Goal: Check status: Check status

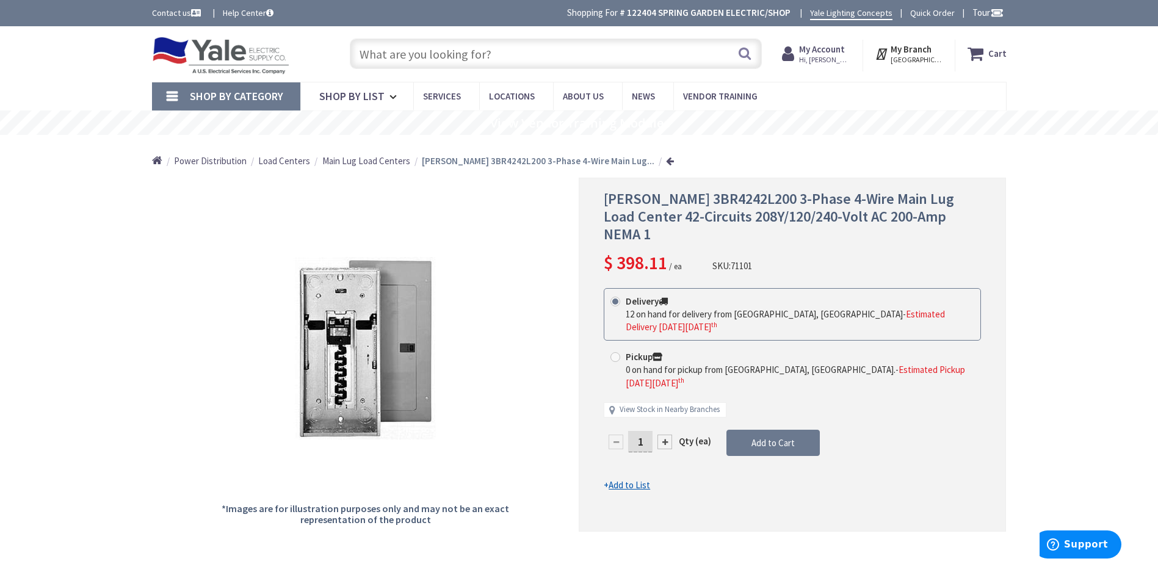
click at [242, 56] on img at bounding box center [221, 56] width 138 height 38
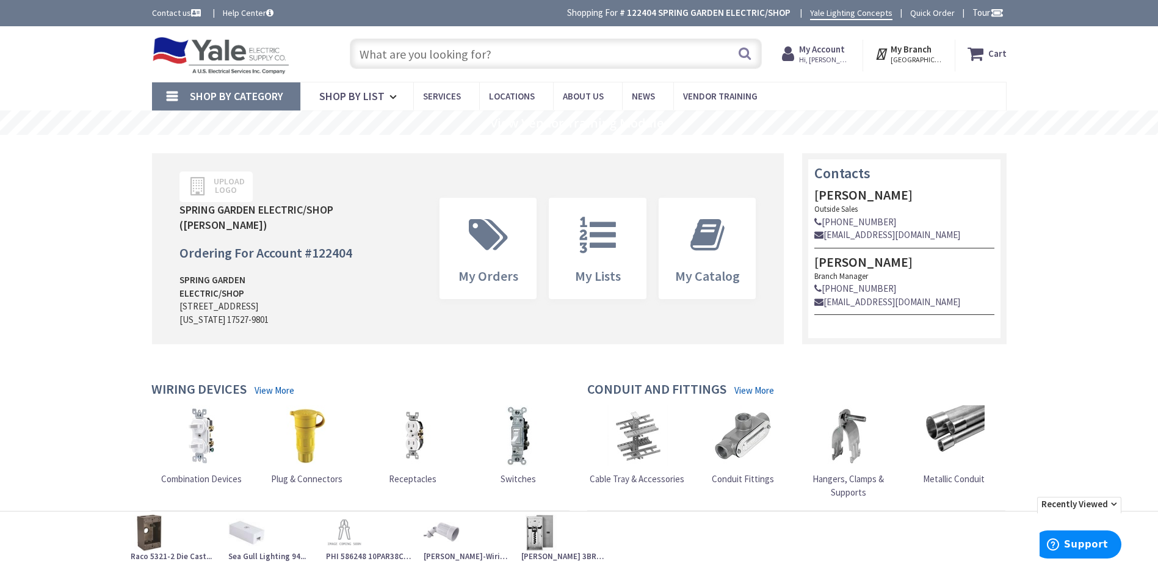
click at [820, 56] on span "Hi, [PERSON_NAME]" at bounding box center [825, 60] width 52 height 10
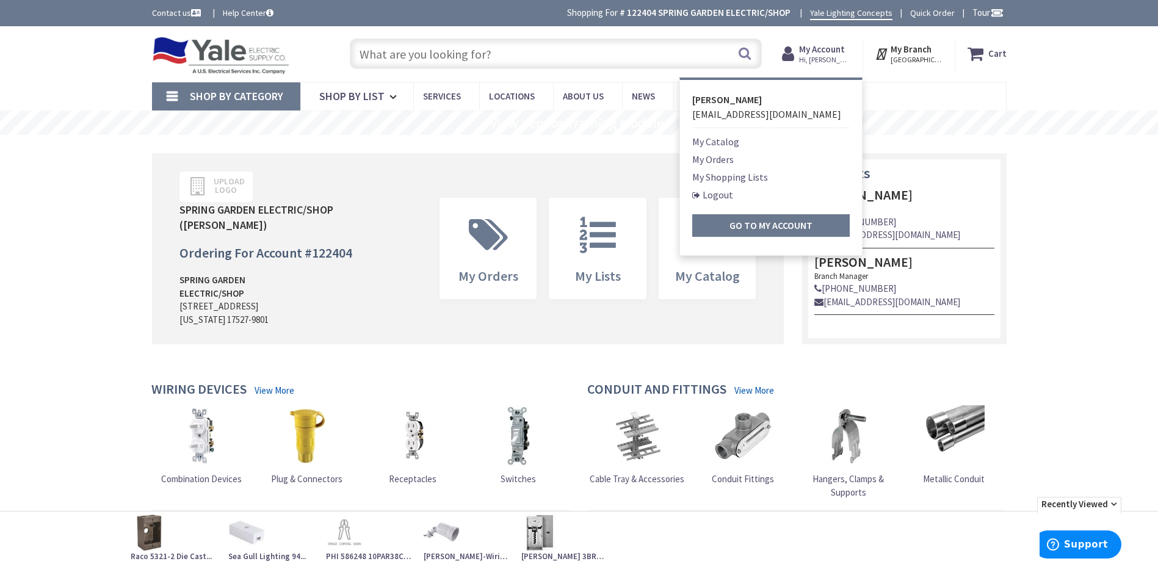
click at [732, 159] on link "My Orders" at bounding box center [712, 159] width 41 height 15
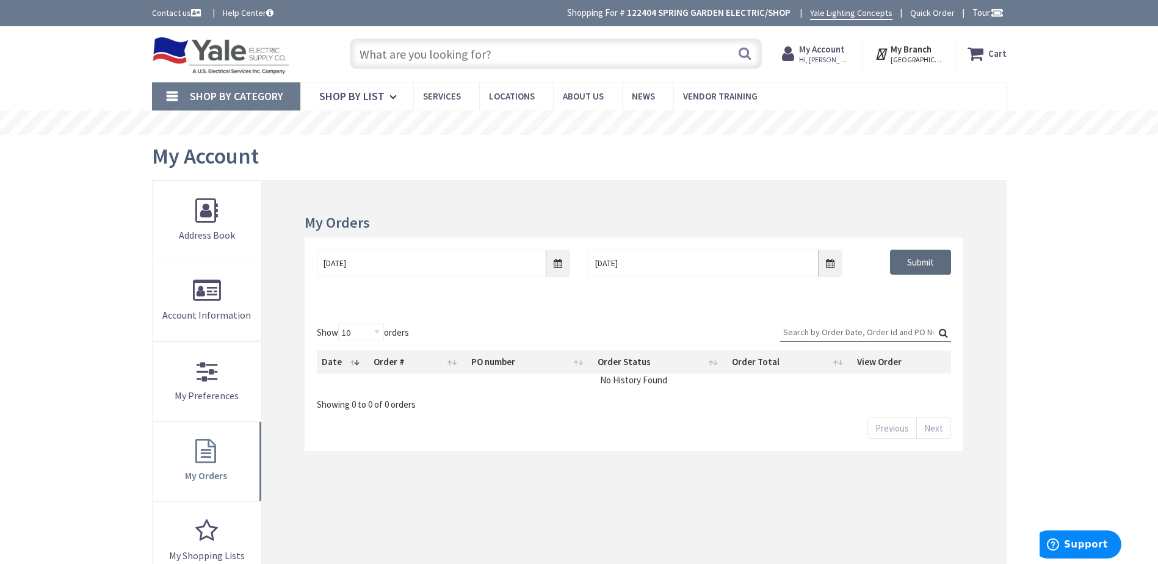
click at [909, 253] on input "Submit" at bounding box center [920, 263] width 61 height 26
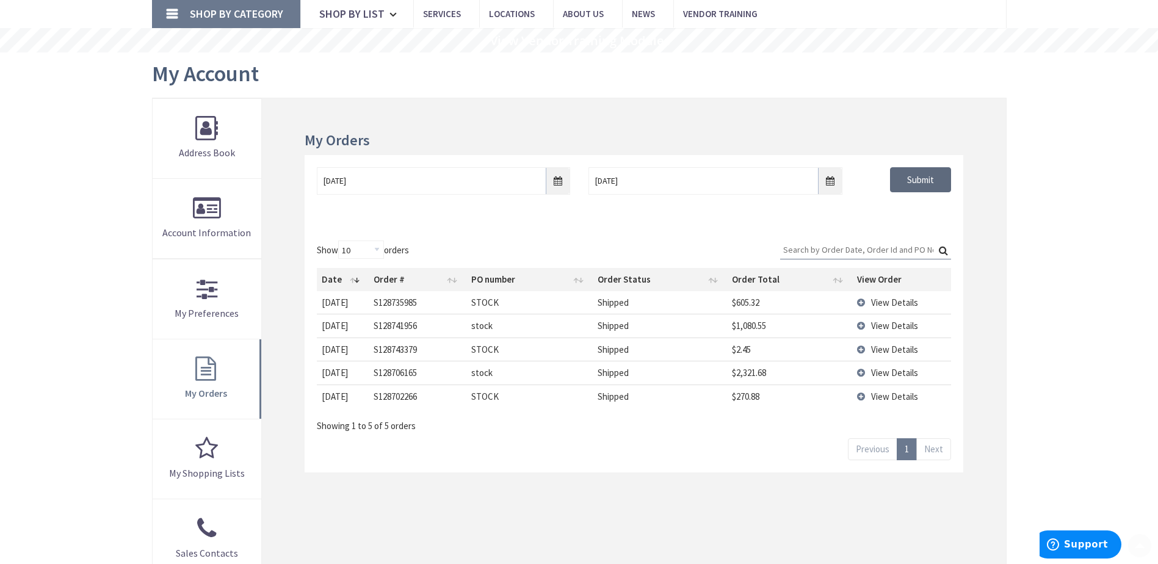
scroll to position [122, 0]
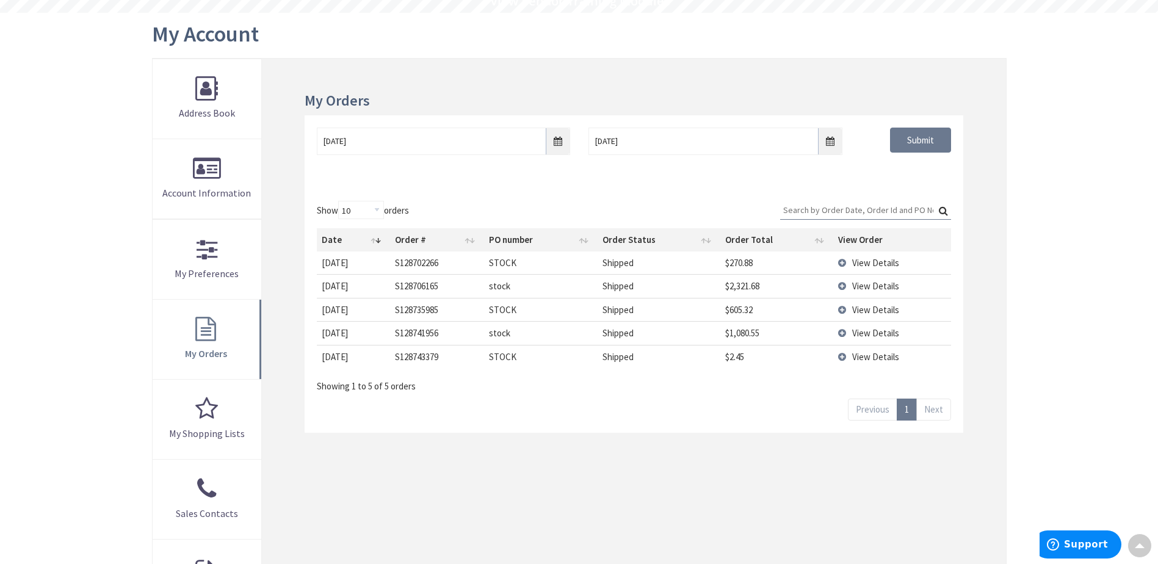
click at [840, 355] on td "View Details" at bounding box center [891, 356] width 117 height 23
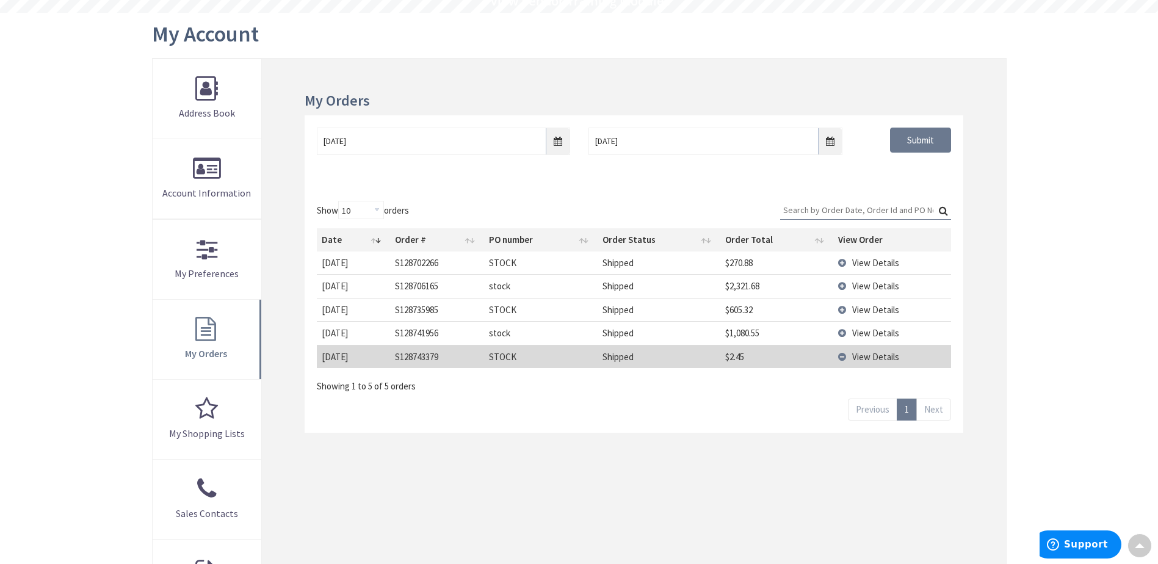
click at [859, 359] on span "View Details" at bounding box center [875, 357] width 47 height 12
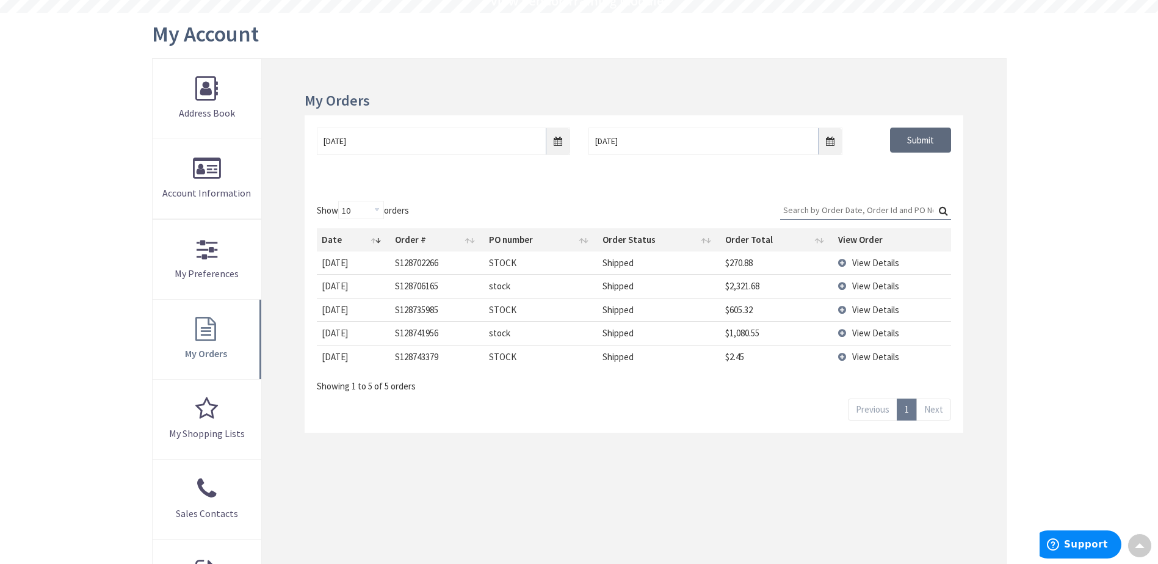
click at [916, 147] on input "Submit" at bounding box center [920, 141] width 61 height 26
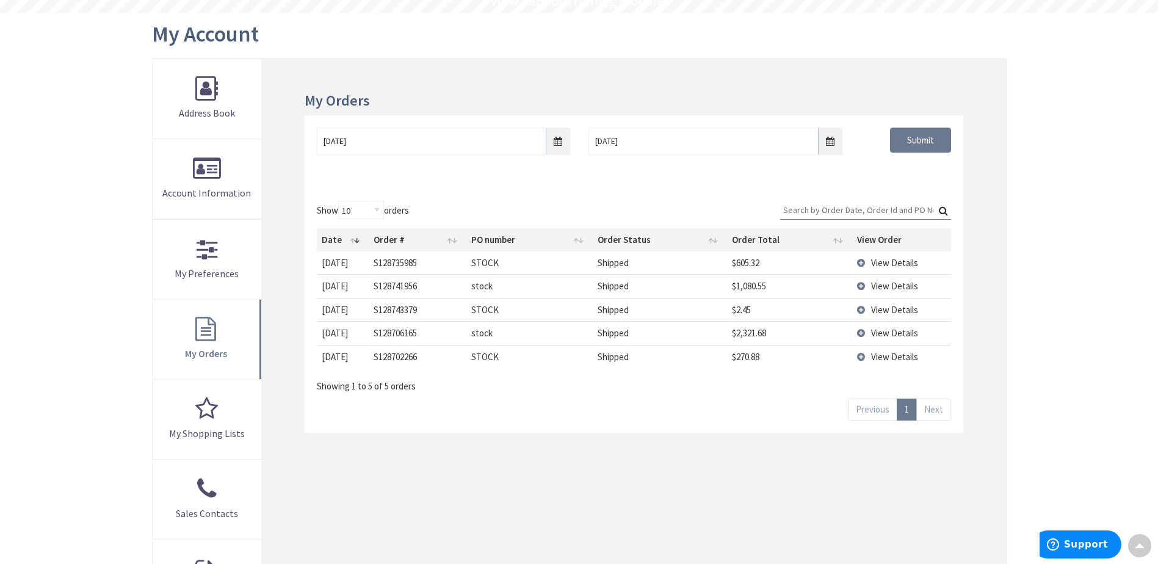
click at [861, 264] on td "View Details" at bounding box center [901, 262] width 99 height 23
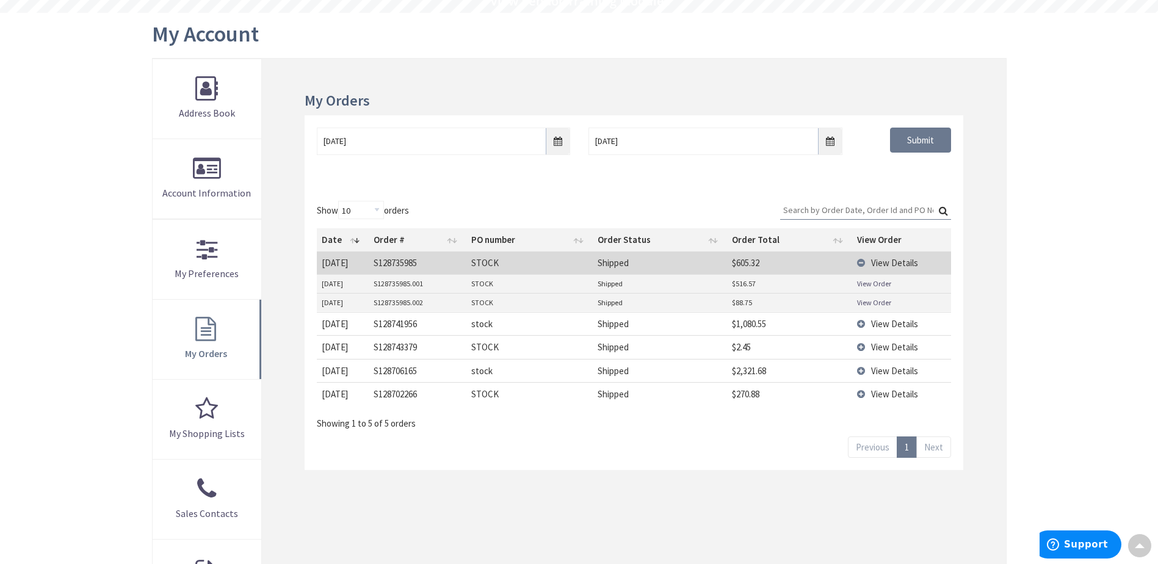
click at [860, 326] on td "View Details" at bounding box center [901, 323] width 99 height 23
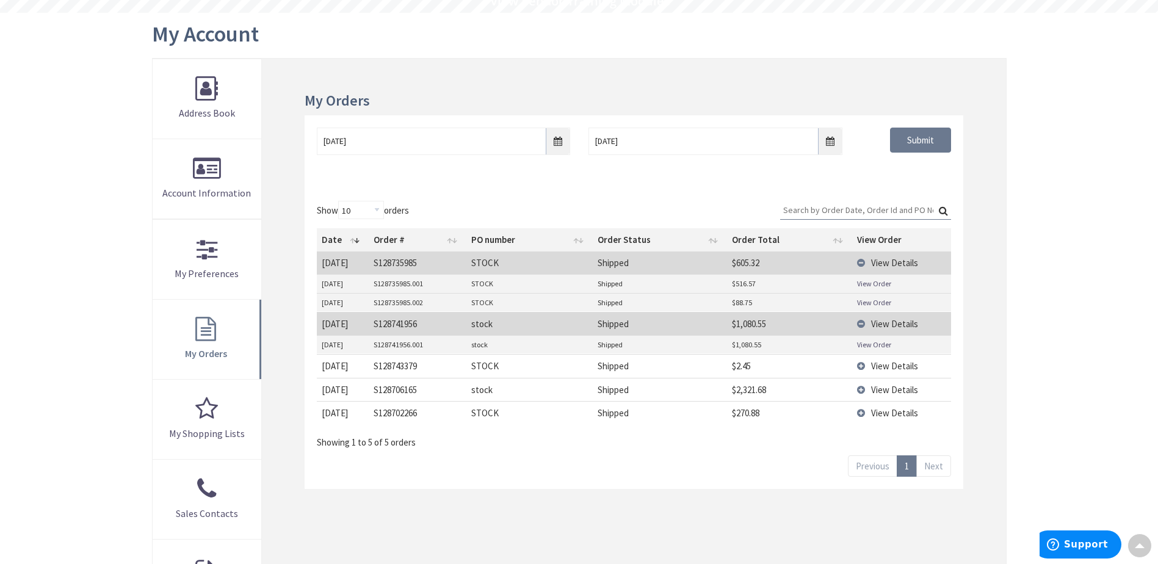
click at [871, 347] on link "View Order" at bounding box center [874, 344] width 34 height 10
click at [874, 286] on link "View Order" at bounding box center [874, 283] width 34 height 10
click at [868, 305] on link "View Order" at bounding box center [874, 302] width 34 height 10
click at [862, 345] on link "View Order" at bounding box center [874, 344] width 34 height 10
click at [859, 363] on td "View Details" at bounding box center [901, 365] width 99 height 23
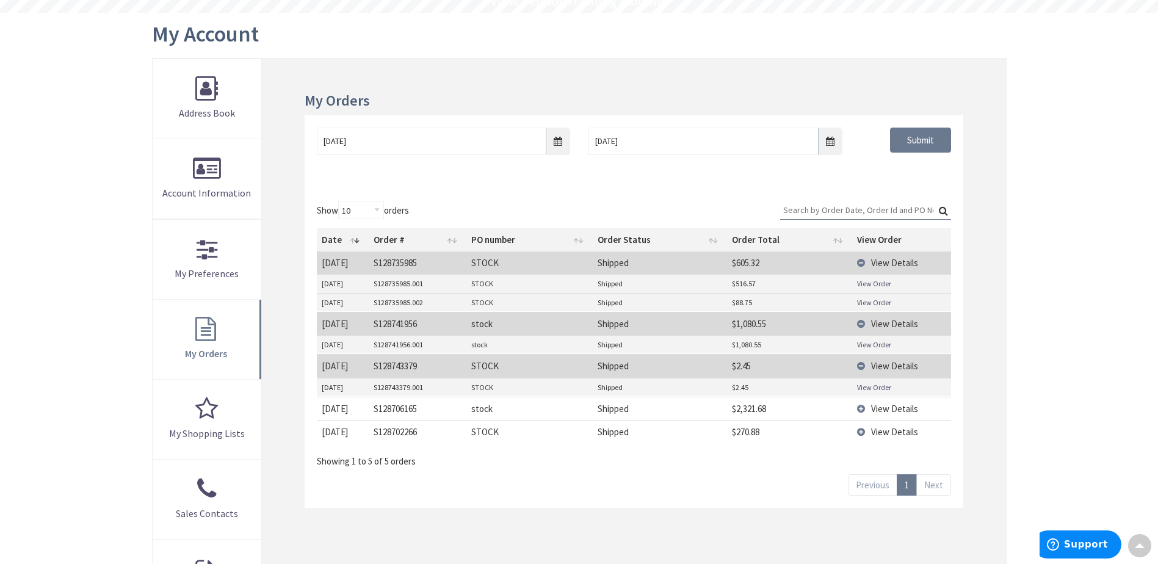
click at [865, 384] on link "View Order" at bounding box center [874, 387] width 34 height 10
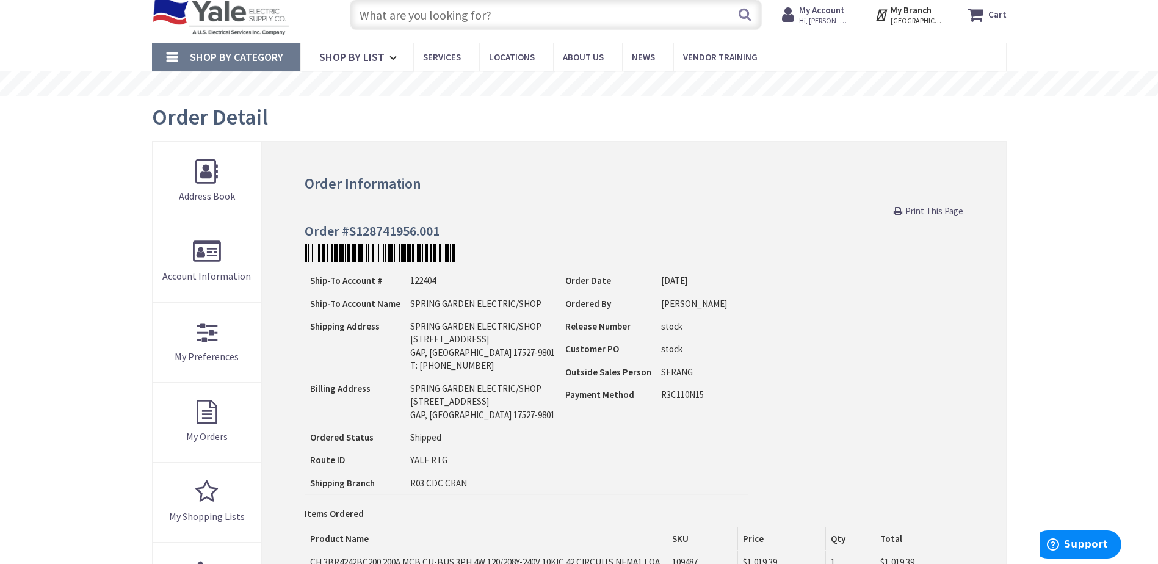
scroll to position [244, 0]
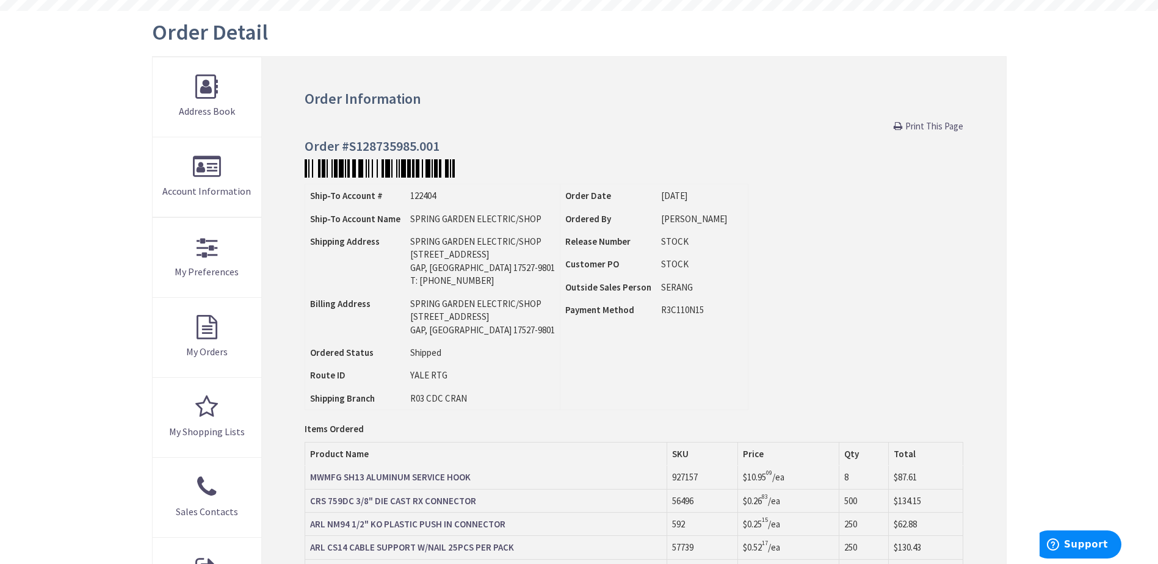
scroll to position [244, 0]
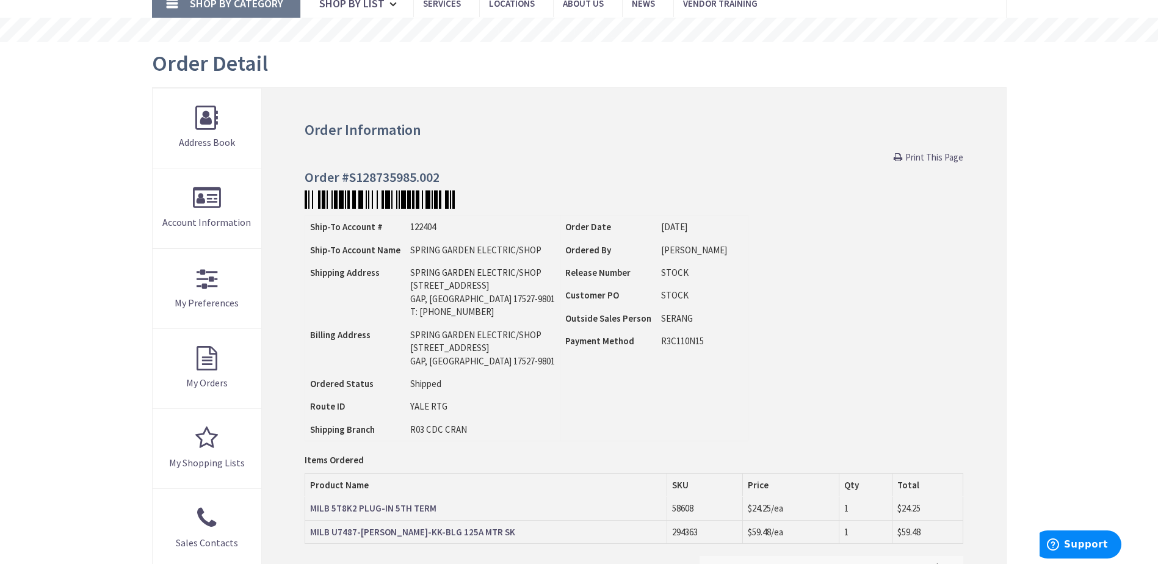
scroll to position [244, 0]
